Goal: Task Accomplishment & Management: Complete application form

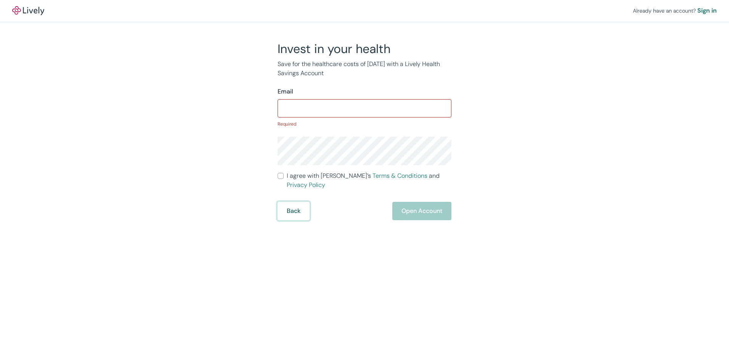
click at [299, 202] on button "Back" at bounding box center [294, 211] width 32 height 18
